Goal: Transaction & Acquisition: Purchase product/service

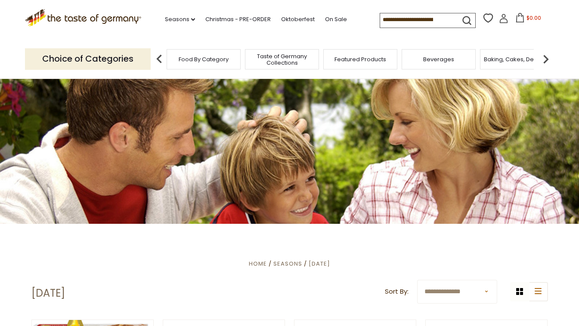
click at [548, 56] on img at bounding box center [546, 58] width 17 height 17
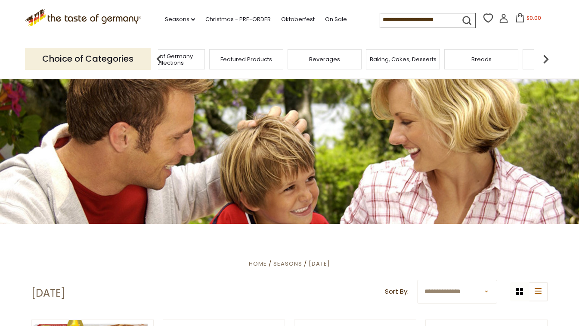
click at [548, 56] on img at bounding box center [546, 58] width 17 height 17
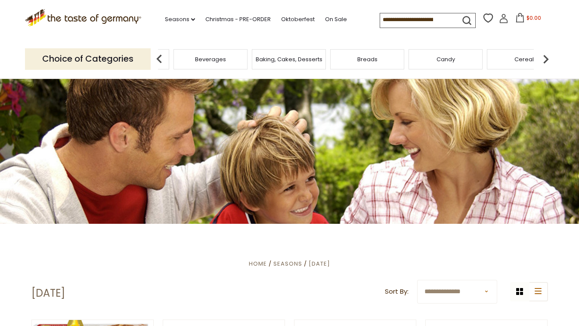
click at [548, 56] on img at bounding box center [546, 58] width 17 height 17
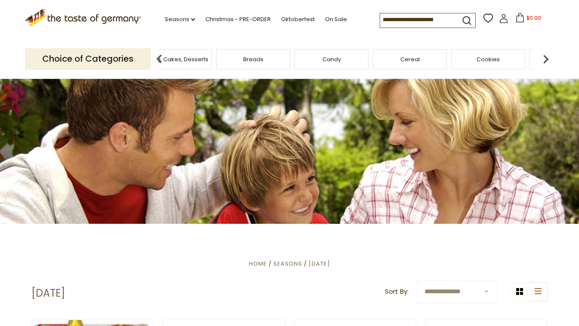
click at [485, 63] on div "Cookies" at bounding box center [488, 59] width 74 height 20
click at [500, 63] on div "Cookies" at bounding box center [488, 59] width 74 height 20
click at [492, 63] on div "Cookies" at bounding box center [488, 59] width 74 height 20
click at [448, 16] on input at bounding box center [416, 19] width 73 height 12
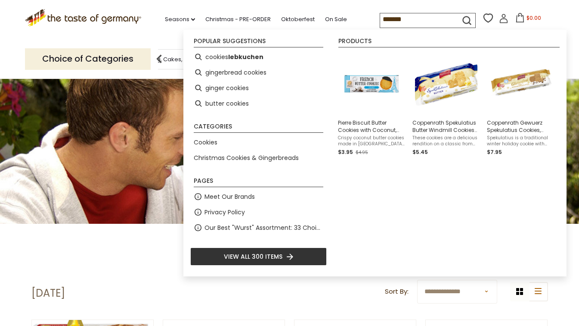
type input "*******"
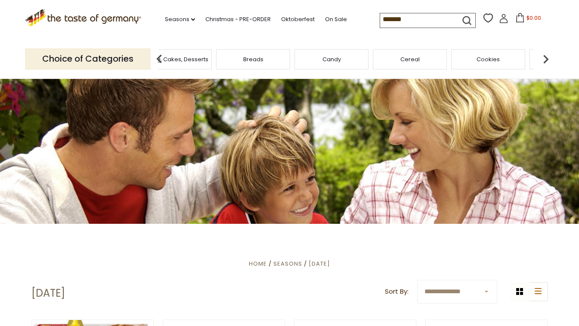
click at [466, 15] on icon "submit" at bounding box center [467, 21] width 12 height 12
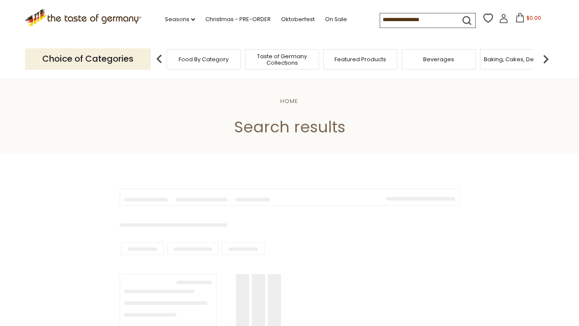
type input "*******"
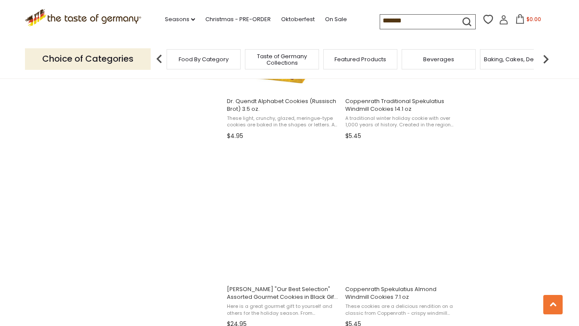
scroll to position [1222, 0]
